Goal: Task Accomplishment & Management: Complete application form

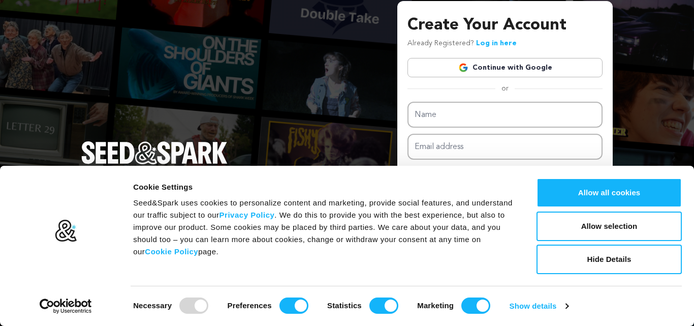
click at [496, 64] on link "Continue with Google" at bounding box center [504, 67] width 195 height 19
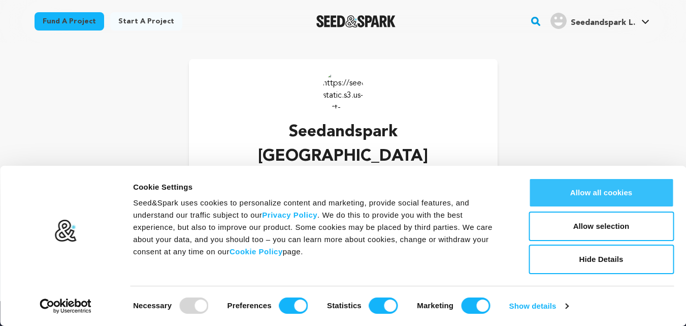
click at [601, 187] on button "Allow all cookies" at bounding box center [601, 192] width 145 height 29
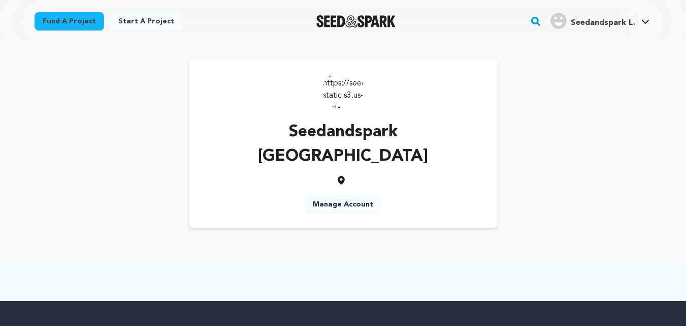
click at [345, 195] on link "Manage Account" at bounding box center [343, 204] width 77 height 18
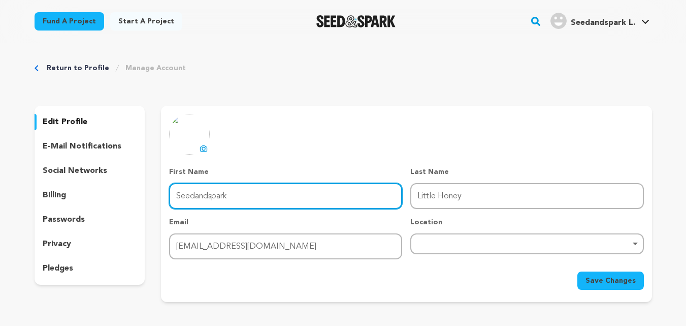
click at [236, 198] on input "Seedandspark" at bounding box center [285, 196] width 233 height 26
drag, startPoint x: 217, startPoint y: 200, endPoint x: 202, endPoint y: 201, distance: 15.2
click at [201, 202] on input "Seedandspark" at bounding box center [285, 196] width 233 height 26
click at [251, 189] on input "Seedandspark" at bounding box center [285, 196] width 233 height 26
type input "S"
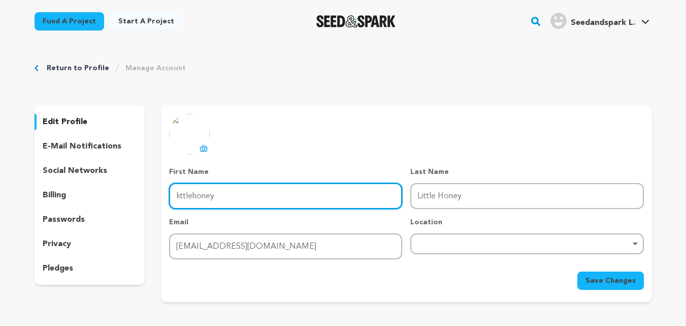
type input "littlehoney"
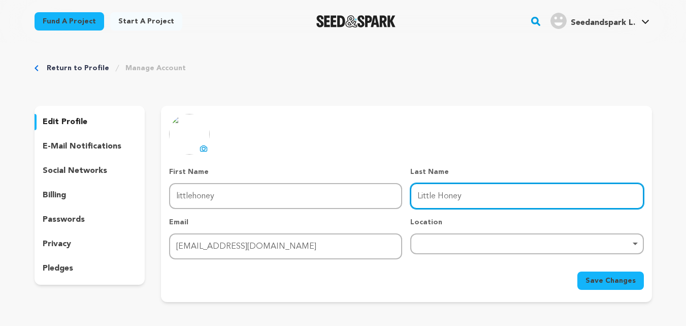
click at [439, 196] on input "Little Honey" at bounding box center [526, 196] width 233 height 26
type input "LittleHoney"
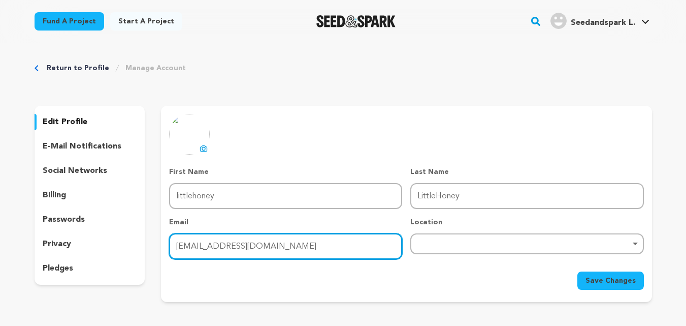
click at [302, 252] on input "littlehoney812@gmail.com" at bounding box center [285, 246] width 233 height 26
click at [477, 241] on div "Remove item" at bounding box center [527, 243] width 223 height 4
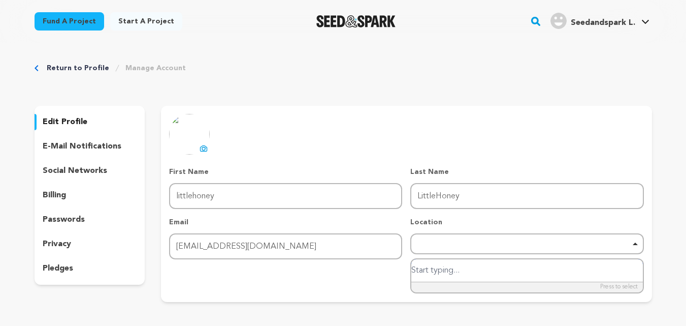
click at [450, 240] on div "Remove item" at bounding box center [526, 243] width 233 height 21
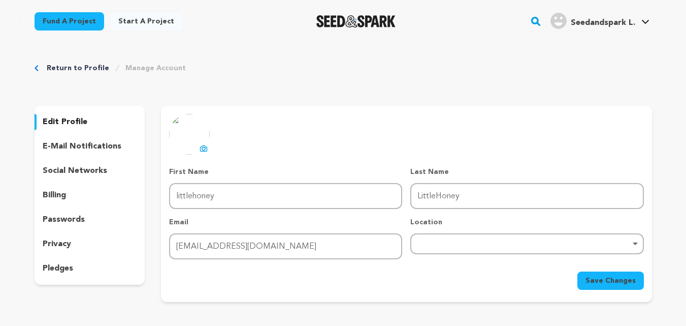
click at [636, 243] on div "Remove item" at bounding box center [527, 243] width 223 height 4
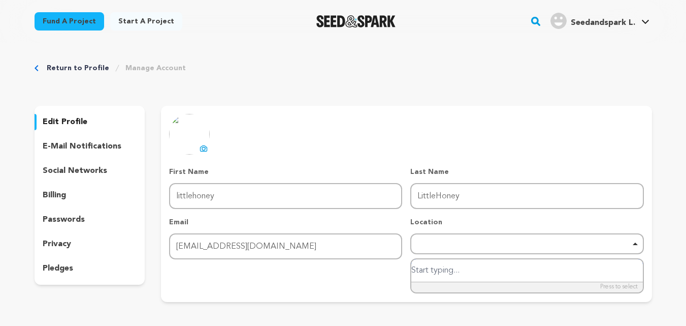
paste input "[GEOGRAPHIC_DATA]"
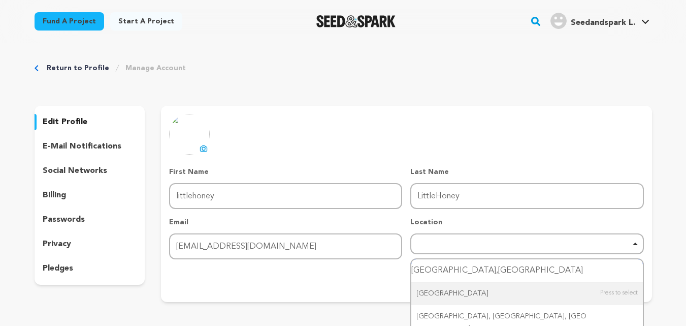
type input "Singapore,Singapore"
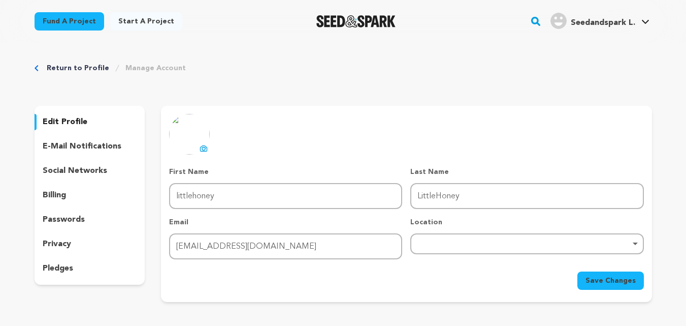
click at [400, 281] on div "Save Changes" at bounding box center [406, 280] width 474 height 18
click at [612, 276] on span "Save Changes" at bounding box center [611, 280] width 50 height 10
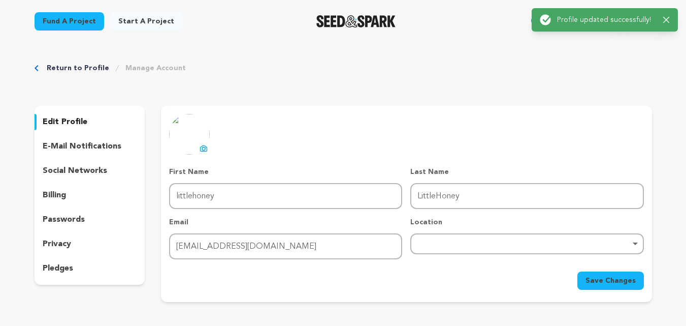
click at [101, 148] on p "e-mail notifications" at bounding box center [82, 146] width 79 height 12
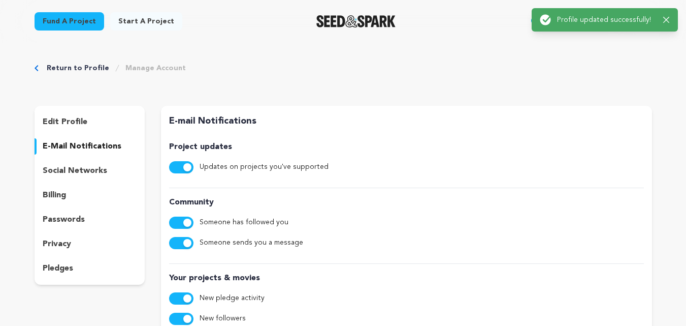
click at [97, 171] on p "social networks" at bounding box center [75, 171] width 65 height 12
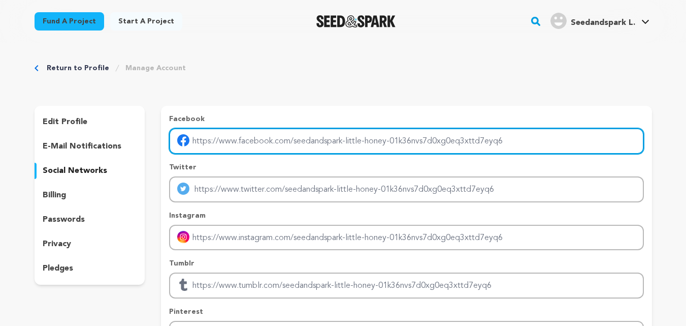
drag, startPoint x: 506, startPoint y: 140, endPoint x: 405, endPoint y: 145, distance: 101.2
click at [405, 145] on input "Enter facebook profile link" at bounding box center [406, 141] width 474 height 26
click at [408, 144] on input "Enter facebook profile link" at bounding box center [406, 141] width 474 height 26
click at [388, 141] on input "Enter facebook profile link" at bounding box center [406, 141] width 474 height 26
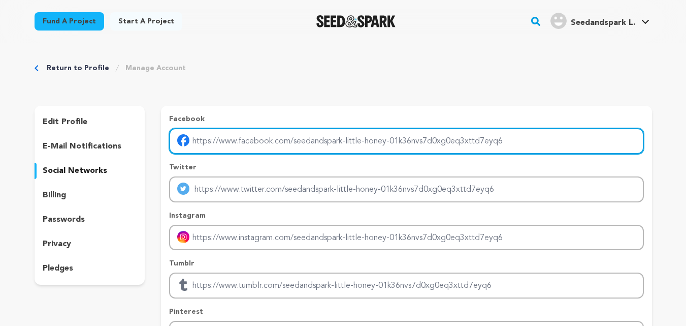
click at [388, 141] on input "Enter facebook profile link" at bounding box center [406, 141] width 474 height 26
type input "https://www.facebook.com/littlehoneysg"
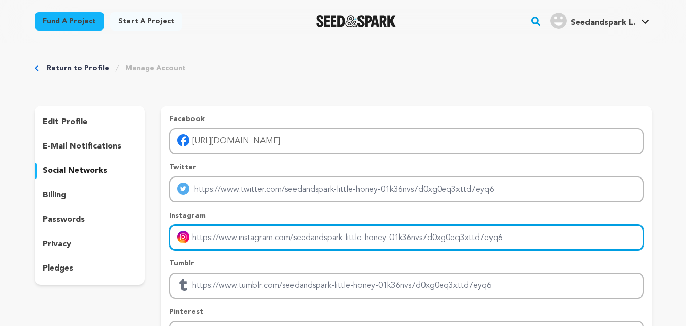
click at [268, 234] on input "Enter instagram handle link" at bounding box center [406, 238] width 474 height 26
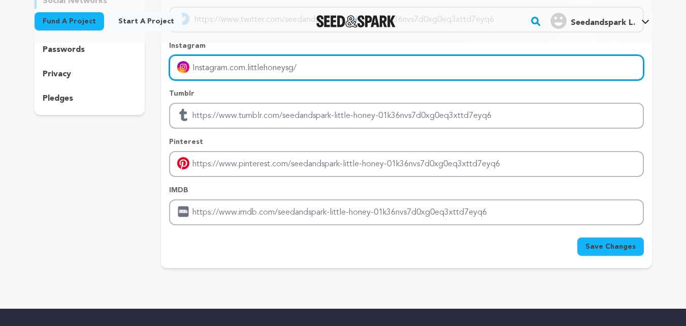
scroll to position [172, 0]
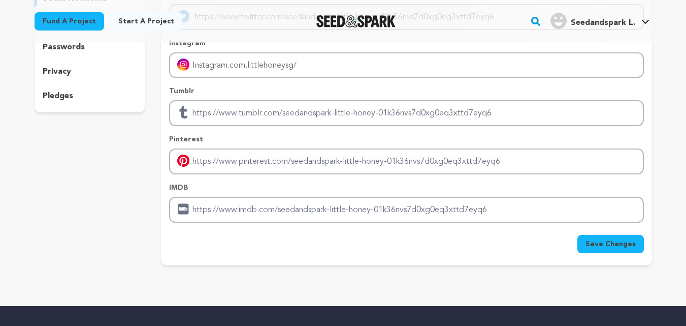
click at [598, 242] on span "Save Changes" at bounding box center [611, 244] width 50 height 10
type input "https://Instagram.com.littlehoneysg/"
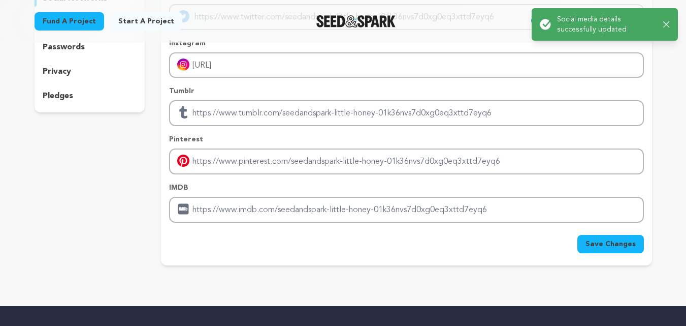
scroll to position [0, 0]
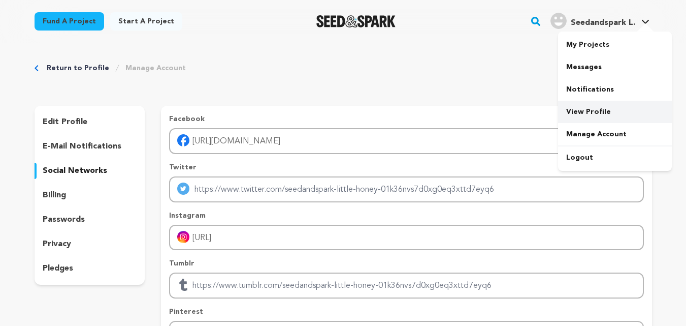
click at [598, 106] on link "View Profile" at bounding box center [615, 112] width 114 height 22
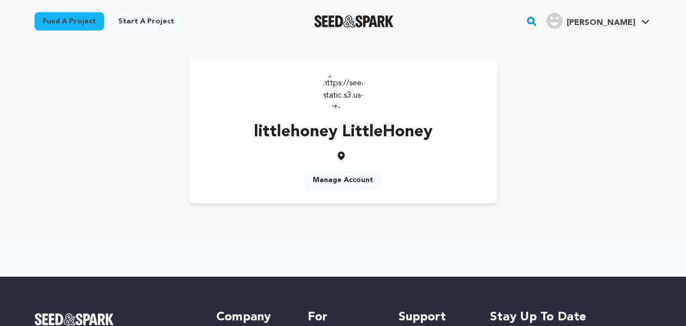
click at [344, 175] on link "Manage Account" at bounding box center [343, 180] width 77 height 18
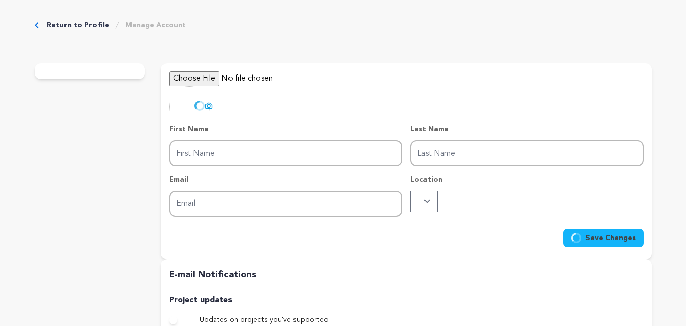
type input "littlehoney"
type input "LittleHoney"
type input "littlehoney812@gmail.com"
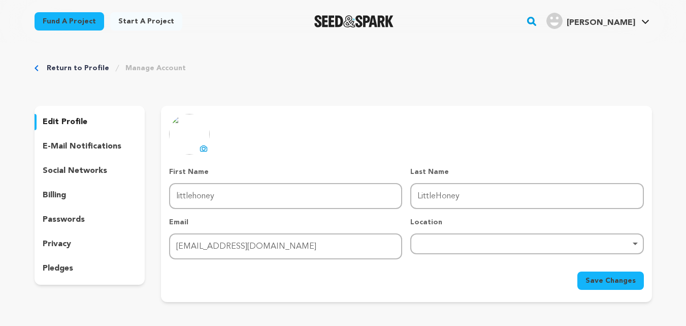
click at [203, 145] on icon at bounding box center [204, 148] width 7 height 6
click at [600, 280] on span "Save Changes" at bounding box center [611, 280] width 50 height 10
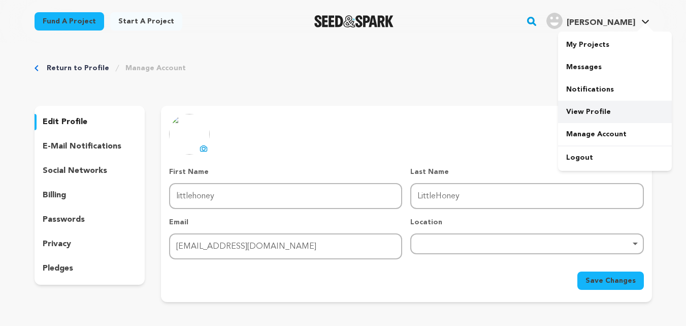
click at [591, 110] on link "View Profile" at bounding box center [615, 112] width 114 height 22
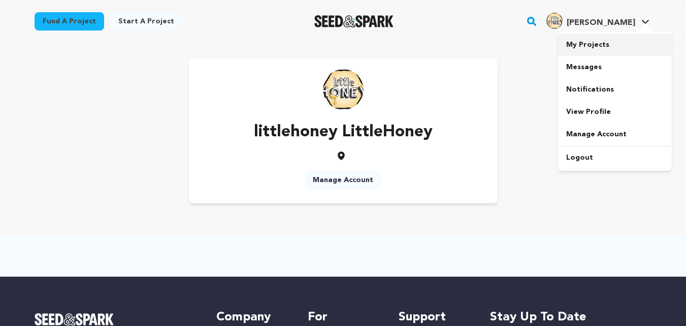
click at [581, 42] on link "My Projects" at bounding box center [615, 45] width 114 height 22
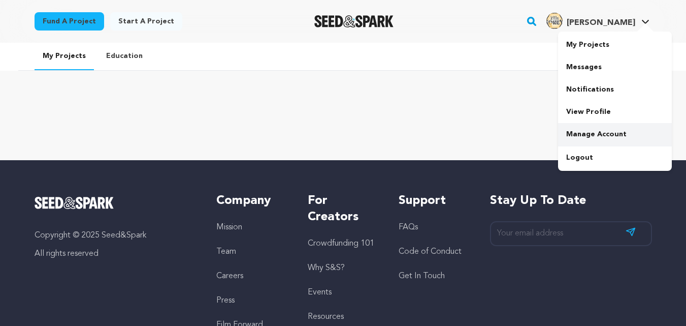
click at [614, 132] on link "Manage Account" at bounding box center [615, 134] width 114 height 22
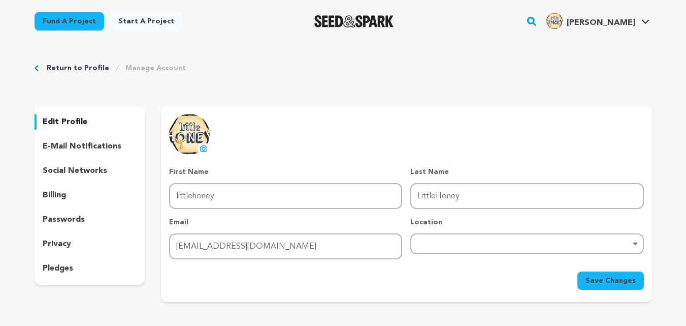
click at [79, 167] on p "social networks" at bounding box center [75, 171] width 65 height 12
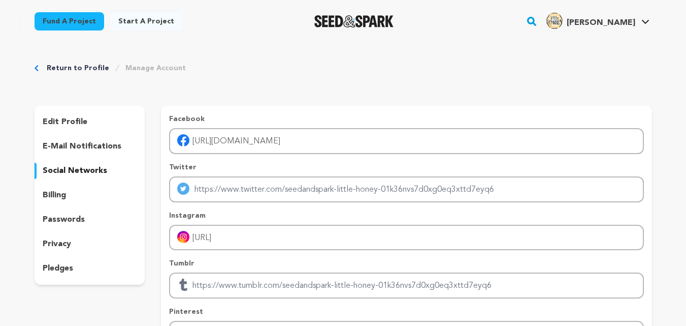
click at [88, 123] on div "edit profile" at bounding box center [90, 122] width 111 height 16
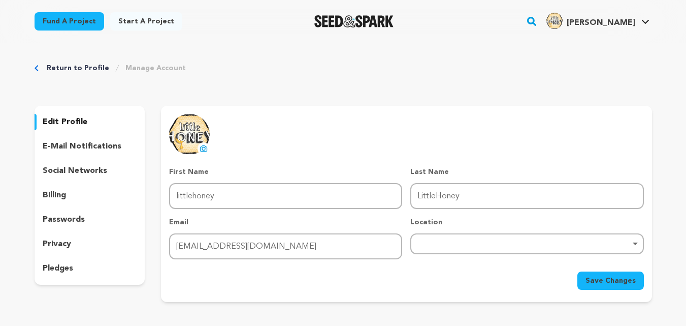
click at [432, 242] on div "Remove item" at bounding box center [527, 243] width 223 height 4
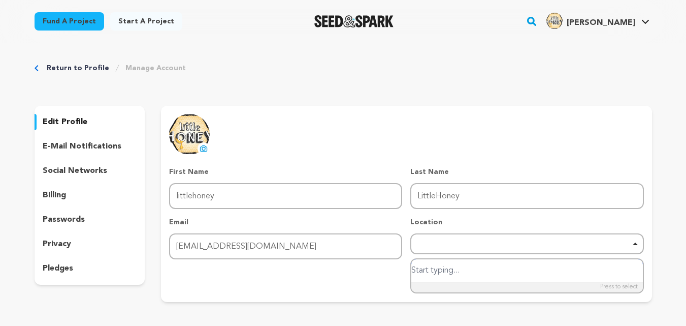
paste input "[GEOGRAPHIC_DATA]"
type input "Singapore,Singapore"
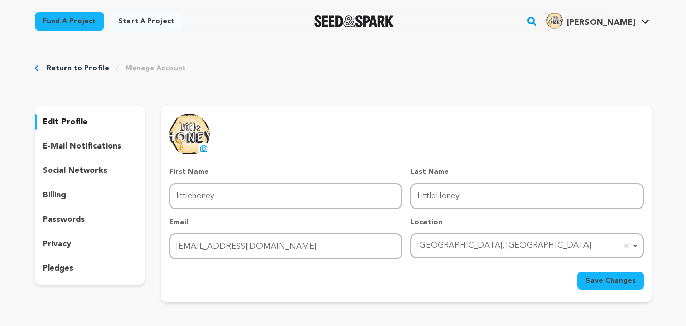
click at [604, 278] on span "Save Changes" at bounding box center [611, 280] width 50 height 10
click at [101, 141] on p "e-mail notifications" at bounding box center [82, 146] width 79 height 12
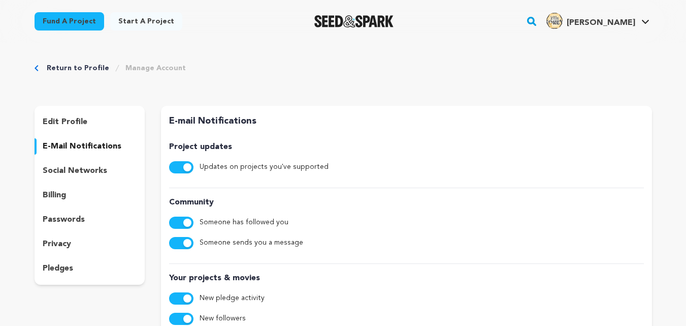
click at [80, 171] on p "social networks" at bounding box center [75, 171] width 65 height 12
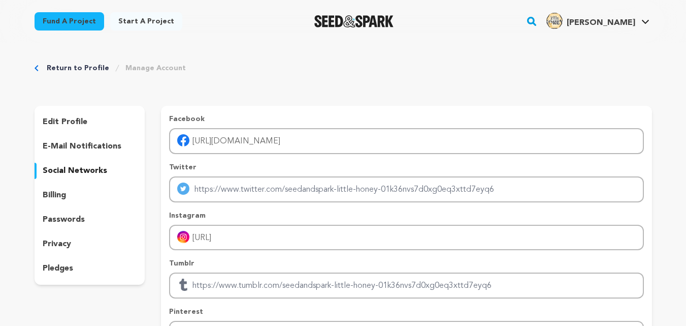
scroll to position [285, 0]
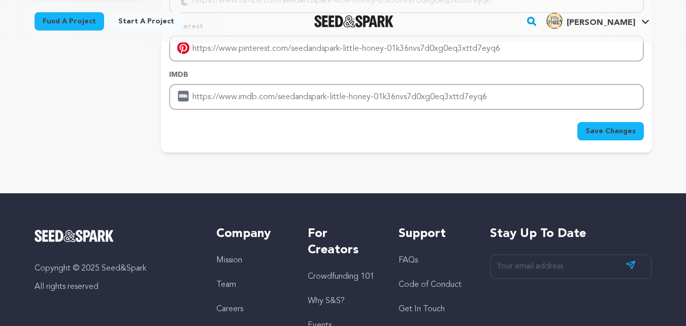
click at [622, 131] on span "Save Changes" at bounding box center [611, 131] width 50 height 10
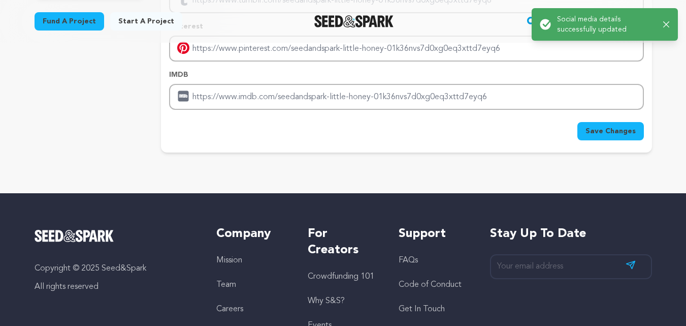
scroll to position [0, 0]
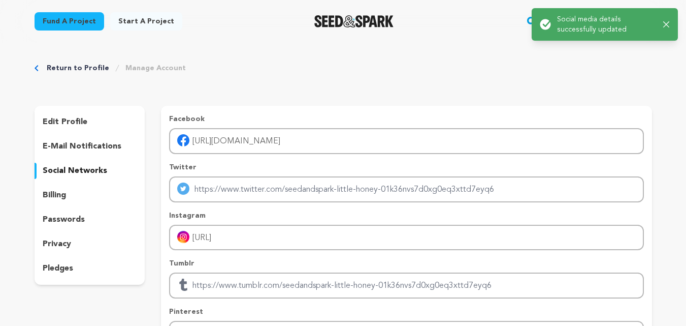
click at [50, 192] on p "billing" at bounding box center [54, 195] width 23 height 12
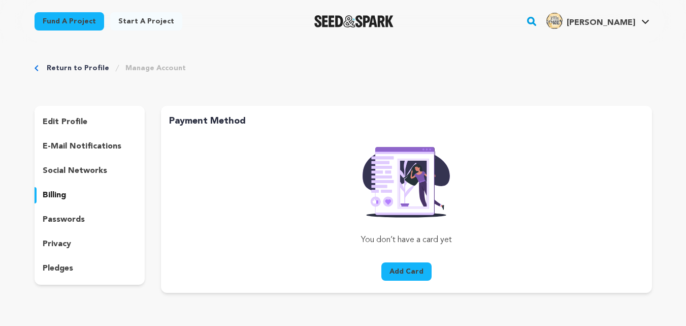
click at [76, 218] on p "passwords" at bounding box center [64, 219] width 42 height 12
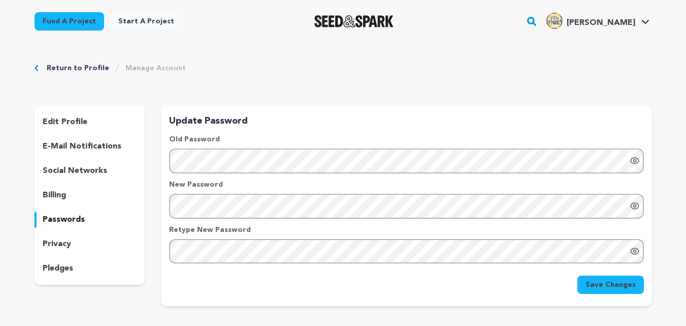
click at [57, 239] on p "privacy" at bounding box center [57, 244] width 28 height 12
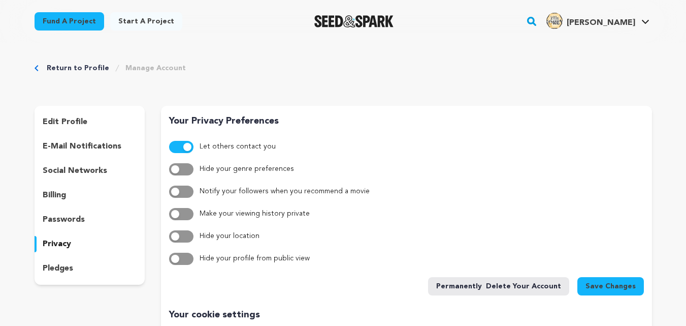
click at [81, 269] on div "pledges" at bounding box center [90, 268] width 111 height 16
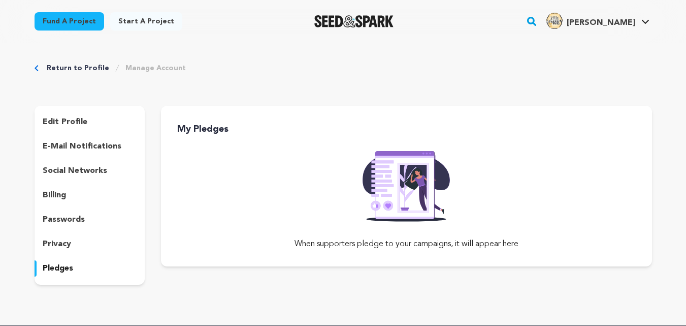
click at [82, 62] on div "Return to Profile Manage Account edit profile e-mail notifications social netwo…" at bounding box center [343, 176] width 650 height 266
click at [80, 66] on link "Return to Profile" at bounding box center [78, 68] width 62 height 10
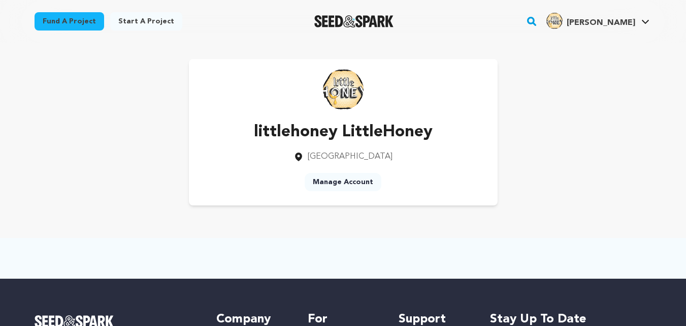
click at [326, 179] on link "Manage Account" at bounding box center [343, 182] width 77 height 18
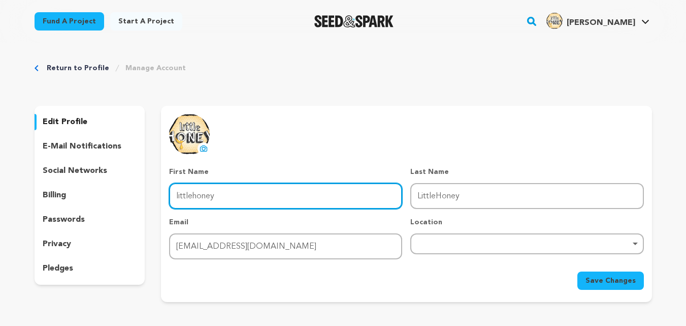
click at [263, 193] on input "littlehoney" at bounding box center [285, 196] width 233 height 26
type input "l"
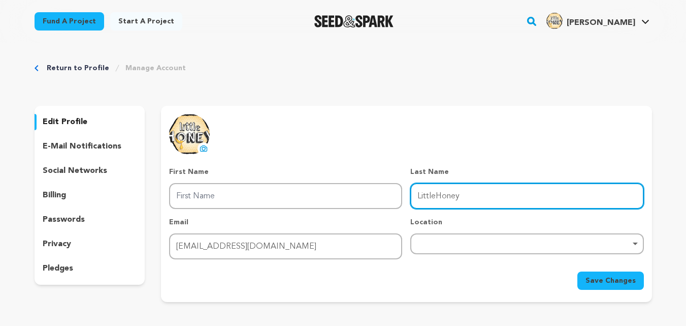
click at [482, 198] on input "LittleHoney" at bounding box center [526, 196] width 233 height 26
type input "L"
type input "honey"
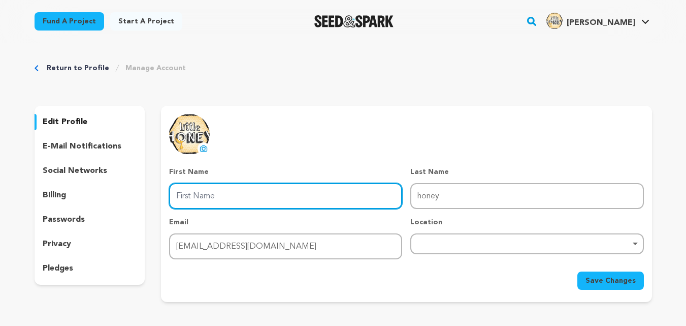
click at [333, 199] on input "First Name" at bounding box center [285, 196] width 233 height 26
click at [471, 248] on div "Remove item" at bounding box center [526, 243] width 233 height 21
type input "little"
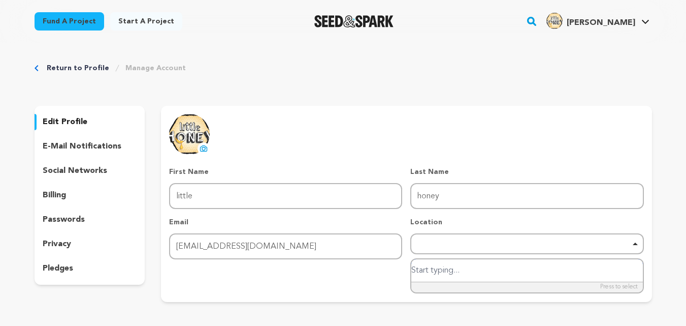
paste input "[GEOGRAPHIC_DATA]"
type input "Singapore,Singapore"
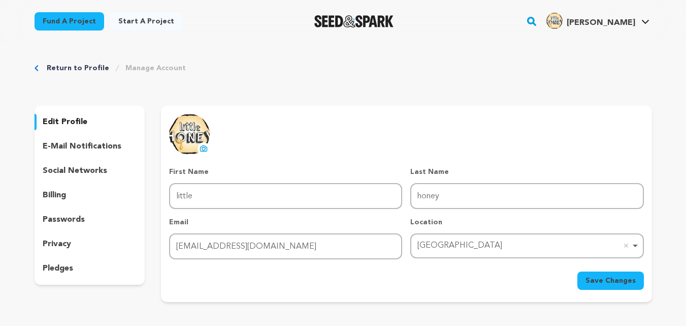
click at [618, 287] on button "Save Changes" at bounding box center [611, 280] width 67 height 18
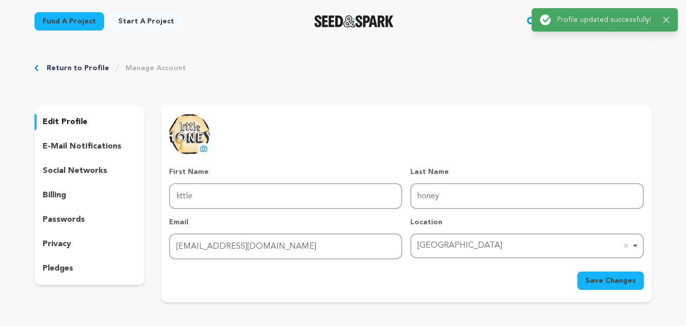
click at [55, 63] on link "Return to Profile" at bounding box center [78, 68] width 62 height 10
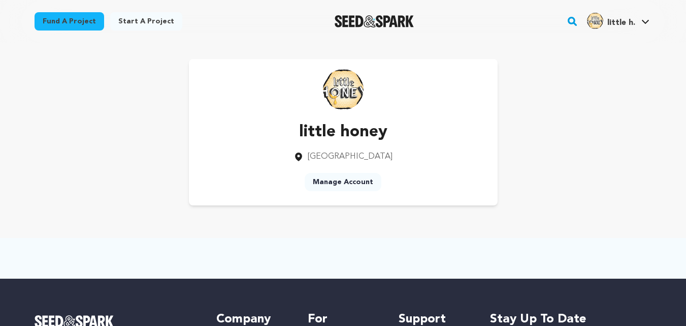
click at [647, 20] on icon at bounding box center [646, 21] width 8 height 5
click at [606, 129] on link "Manage Account" at bounding box center [615, 134] width 114 height 22
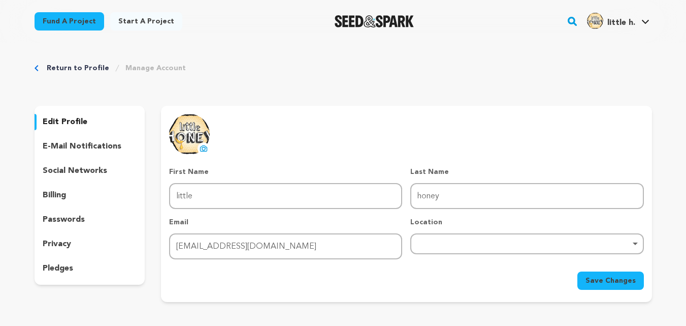
click at [149, 67] on link "Manage Account" at bounding box center [155, 68] width 60 height 10
click at [149, 66] on link "Manage Account" at bounding box center [155, 68] width 60 height 10
click at [423, 238] on div "Remove item" at bounding box center [526, 243] width 233 height 21
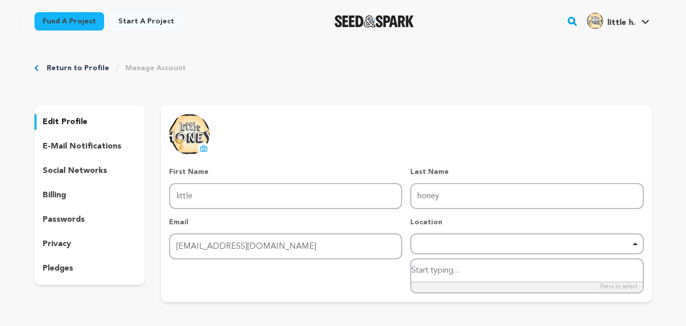
click at [423, 239] on div "Remove item" at bounding box center [526, 243] width 233 height 21
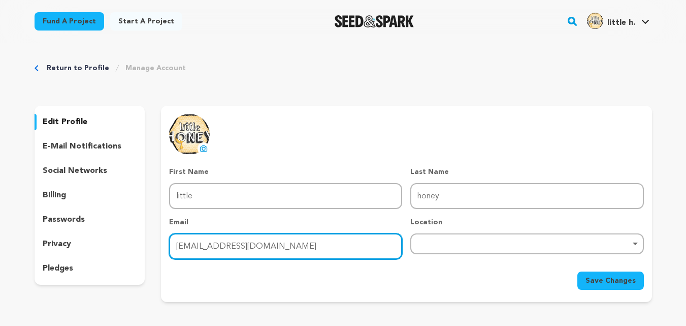
click at [289, 245] on input "littlehoney812@gmail.com" at bounding box center [285, 246] width 233 height 26
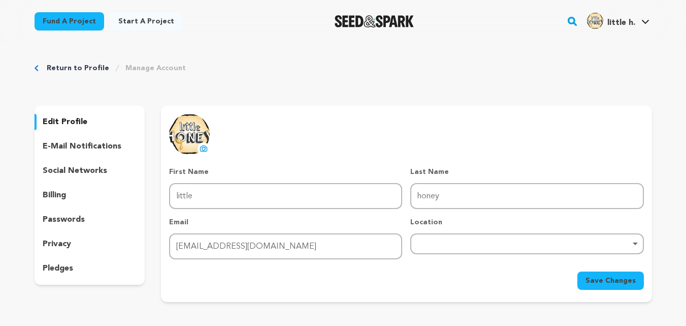
click at [335, 273] on div "Save Changes" at bounding box center [406, 280] width 474 height 18
click at [84, 66] on link "Return to Profile" at bounding box center [78, 68] width 62 height 10
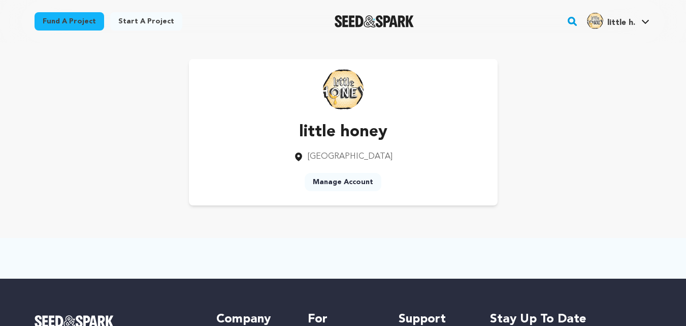
click at [134, 19] on link "Start a project" at bounding box center [146, 21] width 72 height 18
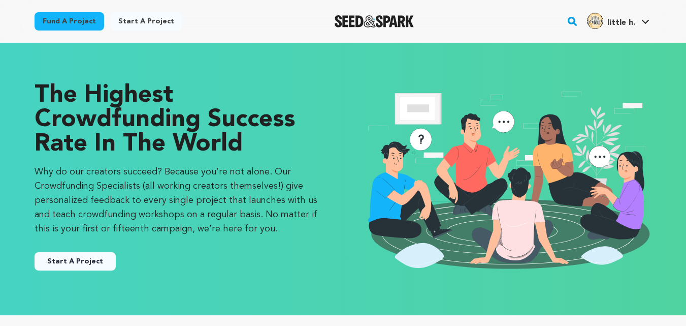
click at [70, 258] on button "Start A Project" at bounding box center [75, 261] width 81 height 18
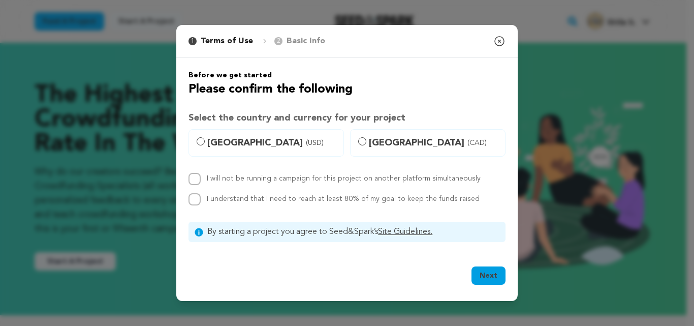
click at [500, 37] on icon "button" at bounding box center [499, 41] width 12 height 12
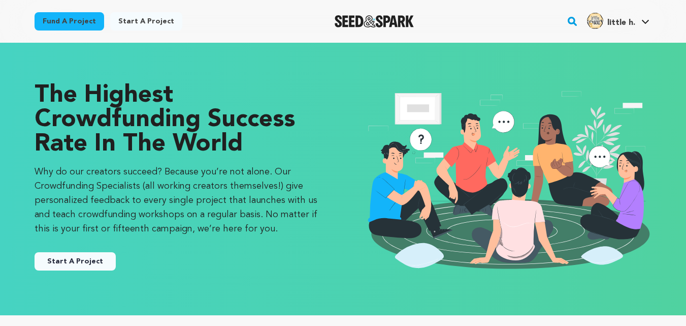
click at [127, 20] on link "Start a project" at bounding box center [146, 21] width 72 height 18
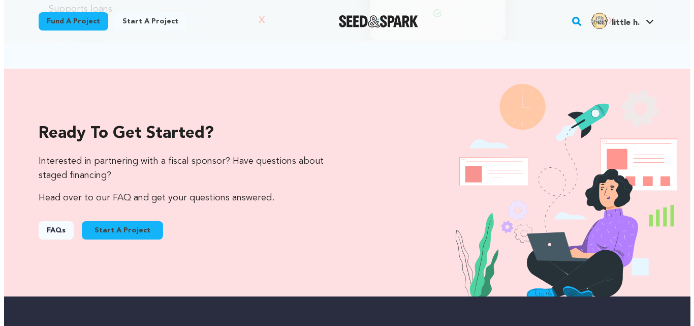
scroll to position [1010, 0]
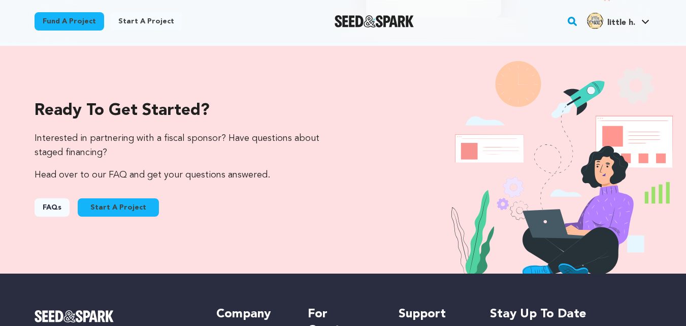
click at [121, 205] on button "Start A Project" at bounding box center [118, 207] width 81 height 18
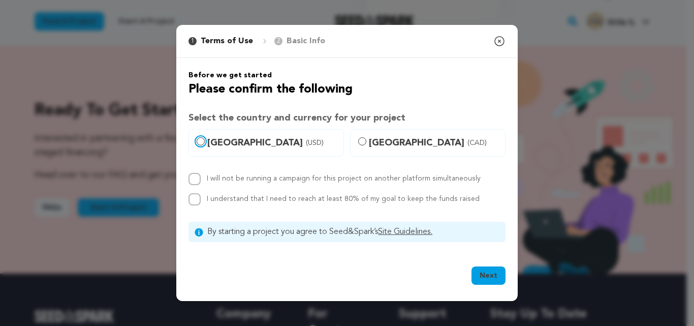
click at [202, 141] on input "United States (USD)" at bounding box center [201, 141] width 8 height 8
radio input "true"
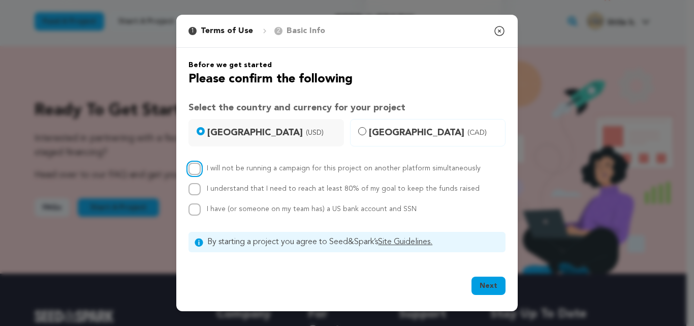
click at [193, 168] on input "I will not be running a campaign for this project on another platform simultane…" at bounding box center [194, 169] width 12 height 12
checkbox input "true"
click at [488, 287] on button "Next" at bounding box center [488, 285] width 34 height 18
click at [192, 189] on input "I understand that I need to reach at least 80% of my goal to keep the funds rai…" at bounding box center [194, 189] width 12 height 12
checkbox input "true"
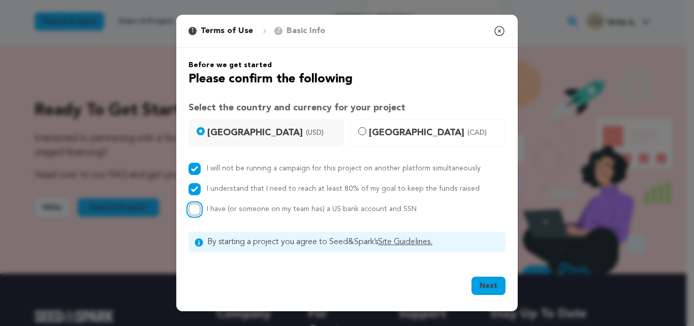
click at [191, 214] on input "I have (or someone on my team has) a US bank account and SSN" at bounding box center [194, 209] width 12 height 12
checkbox input "true"
click at [483, 286] on button "Next" at bounding box center [488, 285] width 34 height 18
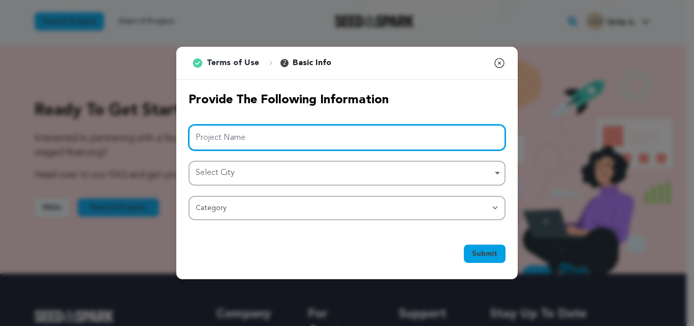
click at [238, 135] on input "Project Name" at bounding box center [346, 137] width 317 height 26
click at [238, 174] on div "Select City Remove item" at bounding box center [344, 173] width 297 height 15
type input "littlehoney"
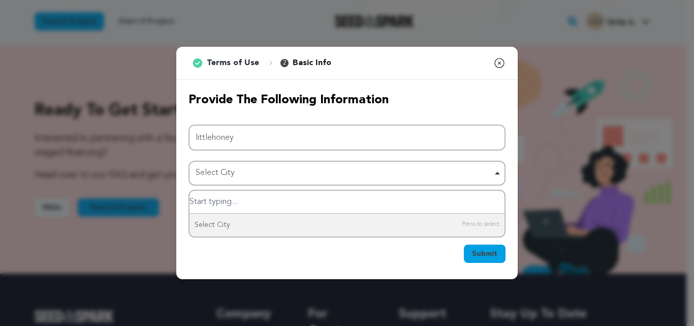
paste input "Singapore"
type input "Singapore"
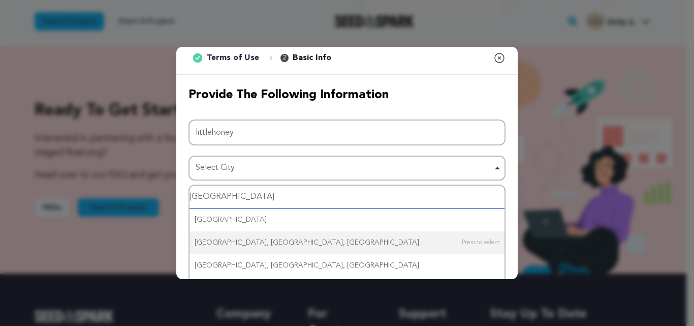
scroll to position [0, 0]
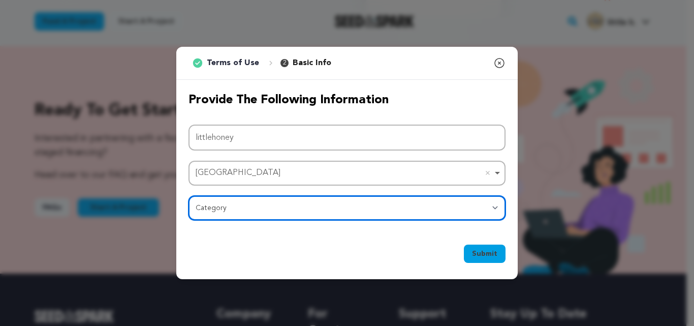
click at [255, 204] on select "Category Film Feature Film Short Series Film Festival Company Music Video VR Ex…" at bounding box center [346, 208] width 317 height 24
select select "10117"
click at [188, 196] on select "Category Film Feature Film Short Series Film Festival Company Music Video VR Ex…" at bounding box center [346, 208] width 317 height 24
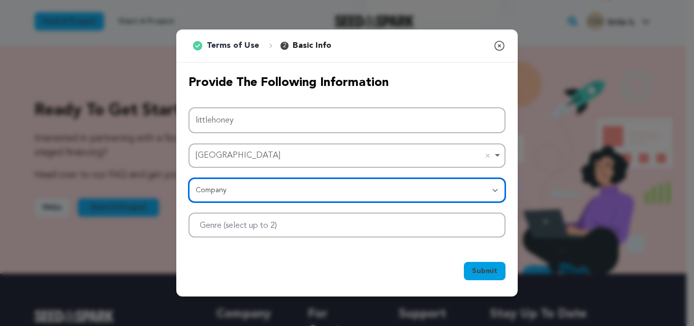
click at [467, 198] on select "Category Film Feature Film Short Series Film Festival Company Music Video VR Ex…" at bounding box center [346, 190] width 317 height 24
click at [188, 178] on select "Category Film Feature Film Short Series Film Festival Company Music Video VR Ex…" at bounding box center [346, 190] width 317 height 24
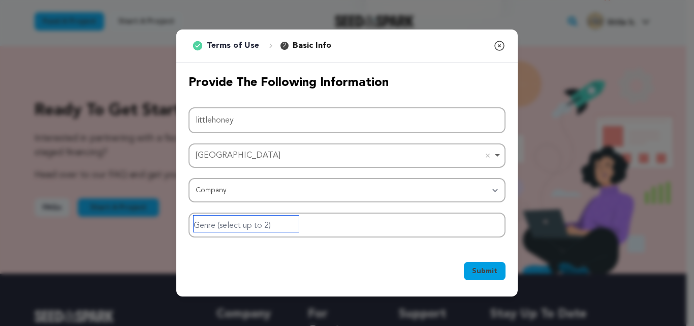
click at [261, 226] on input "Genre (select up to 2)" at bounding box center [246, 223] width 105 height 16
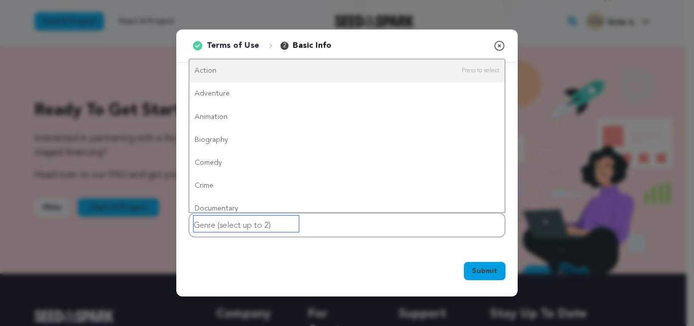
drag, startPoint x: 504, startPoint y: 71, endPoint x: 505, endPoint y: 83, distance: 12.2
click at [505, 83] on div "Provide the following information Project Name littlehoney Singapore Singapore …" at bounding box center [346, 155] width 341 height 187
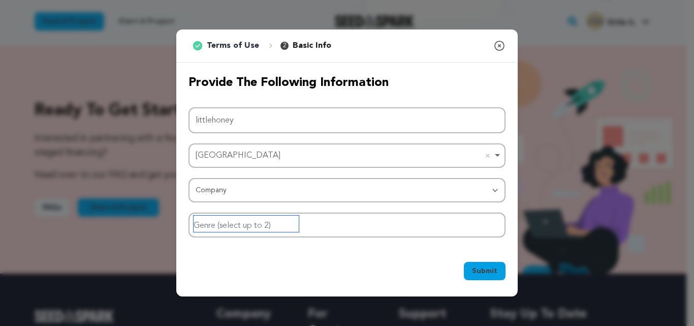
click at [349, 223] on div at bounding box center [346, 224] width 317 height 25
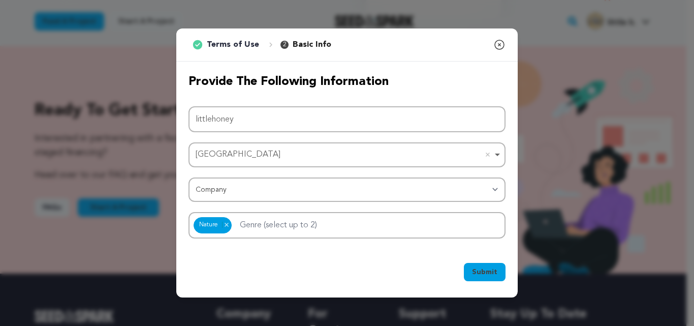
click at [484, 264] on button "Submit" at bounding box center [485, 272] width 42 height 18
click at [489, 269] on icon "submit" at bounding box center [489, 271] width 5 height 9
click at [490, 269] on icon "submit" at bounding box center [495, 270] width 10 height 9
click at [489, 269] on circle "submit" at bounding box center [492, 272] width 10 height 10
click at [243, 223] on input "Genre (select up to 2)" at bounding box center [286, 223] width 105 height 16
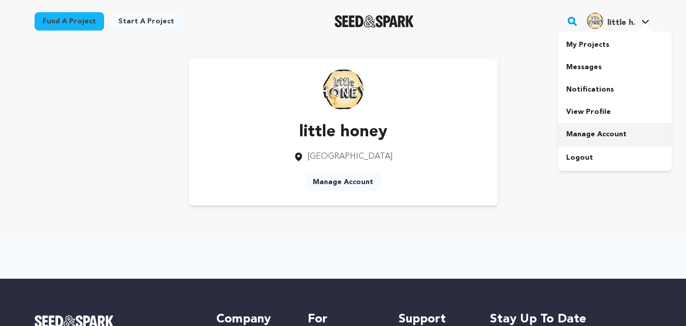
click at [604, 135] on link "Manage Account" at bounding box center [615, 134] width 114 height 22
